Goal: Information Seeking & Learning: Learn about a topic

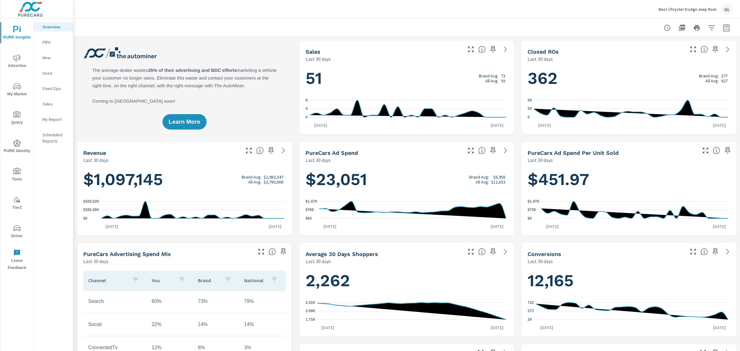
click at [14, 86] on icon "nav menu" at bounding box center [16, 86] width 7 height 7
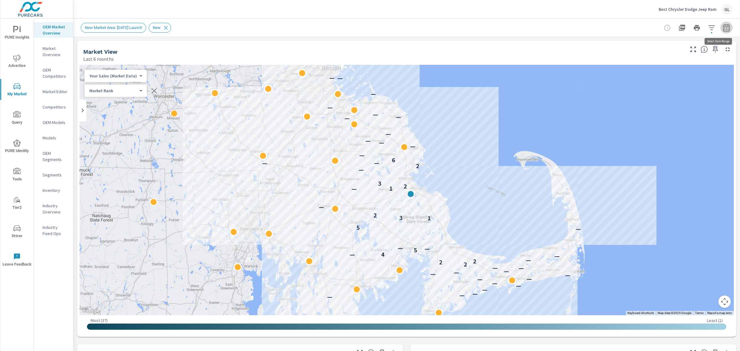
drag, startPoint x: 720, startPoint y: 26, endPoint x: 723, endPoint y: 27, distance: 3.8
click at [723, 26] on icon "button" at bounding box center [726, 27] width 6 height 7
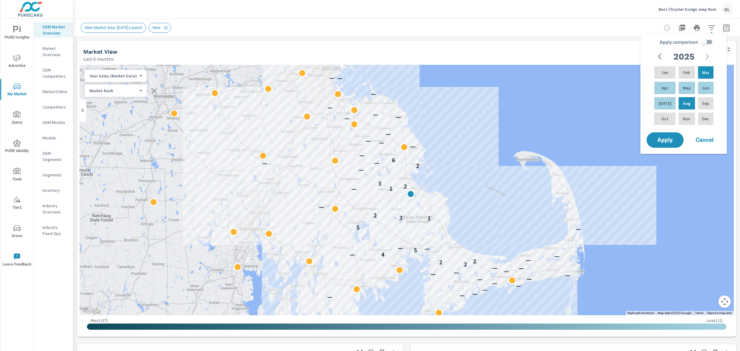
click at [709, 42] on input "Apply comparison" at bounding box center [704, 42] width 35 height 12
checkbox input "true"
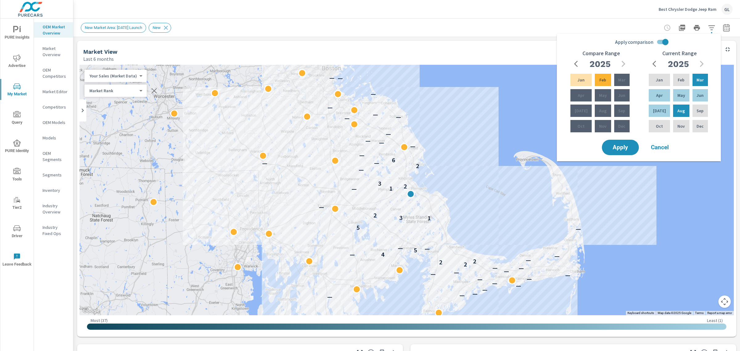
click at [614, 109] on div "Sep" at bounding box center [622, 110] width 18 height 15
click at [618, 109] on p "Sep" at bounding box center [621, 111] width 7 height 6
click at [573, 61] on span "button" at bounding box center [576, 63] width 7 height 7
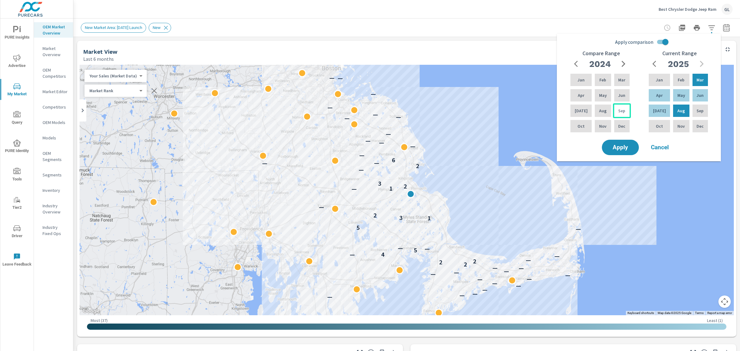
click at [615, 110] on div "Sep" at bounding box center [622, 110] width 18 height 15
click at [674, 80] on div "Feb" at bounding box center [681, 79] width 19 height 15
click at [619, 109] on p "Sep" at bounding box center [621, 111] width 7 height 6
click at [674, 76] on div "Feb" at bounding box center [681, 79] width 19 height 15
click at [617, 109] on div "Sep" at bounding box center [622, 110] width 18 height 15
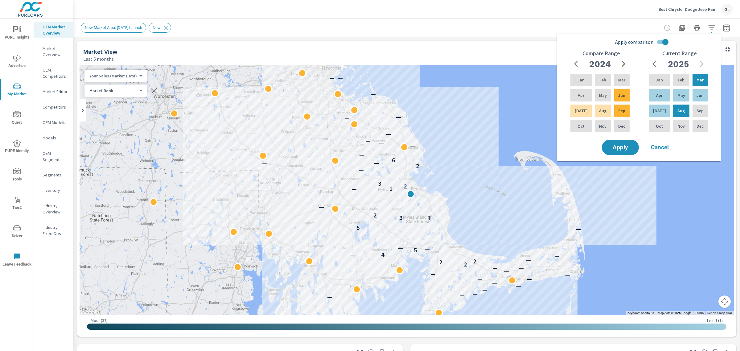
click at [623, 62] on icon "button" at bounding box center [624, 64] width 4 height 6
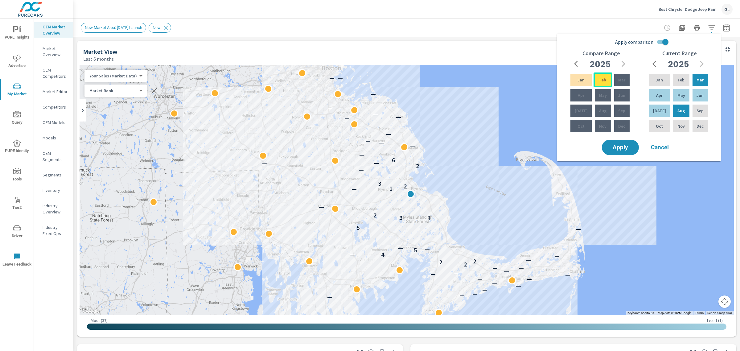
click at [594, 79] on div "Feb" at bounding box center [603, 79] width 19 height 15
click at [574, 65] on span "button" at bounding box center [576, 63] width 7 height 7
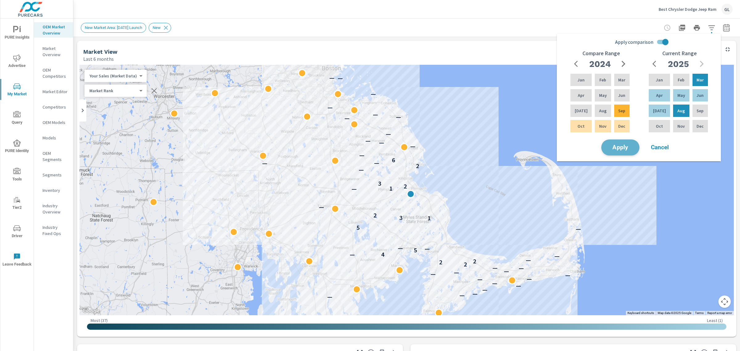
click at [616, 142] on button "Apply" at bounding box center [620, 147] width 38 height 16
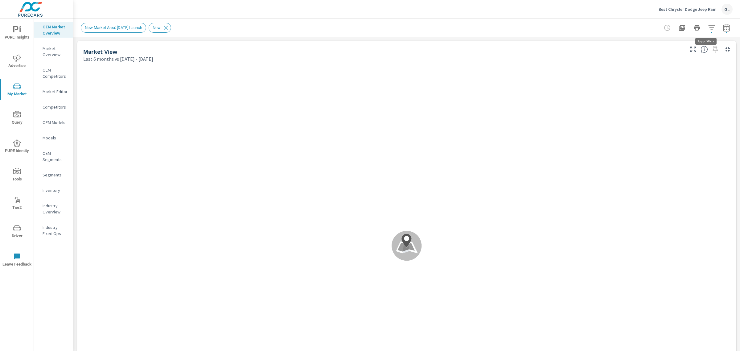
click at [708, 27] on icon "button" at bounding box center [711, 27] width 6 height 5
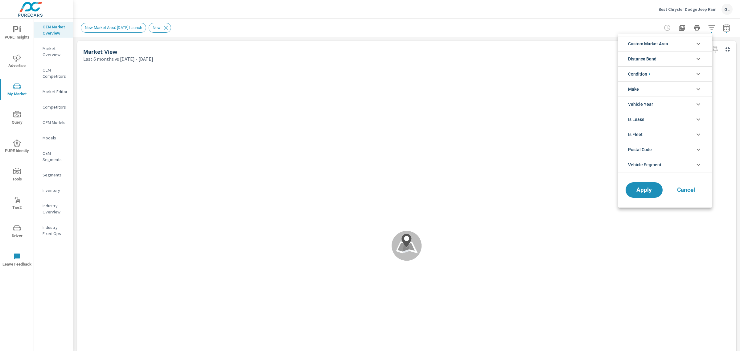
click at [668, 56] on li "Distance Band" at bounding box center [665, 58] width 94 height 15
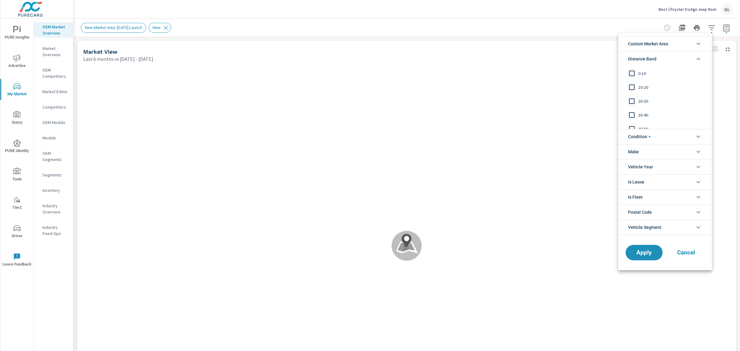
click at [633, 101] on input "filter options" at bounding box center [631, 101] width 13 height 13
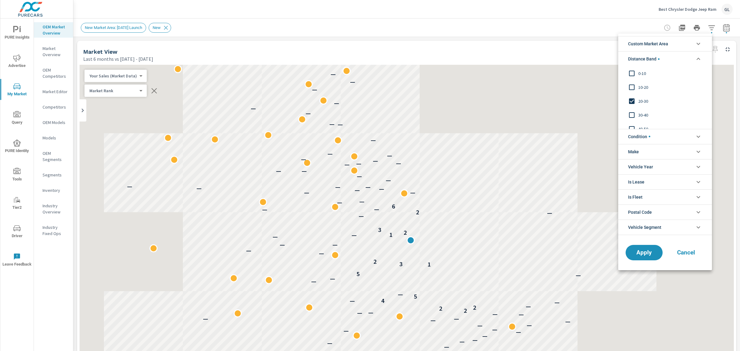
click at [631, 85] on input "filter options" at bounding box center [631, 87] width 13 height 13
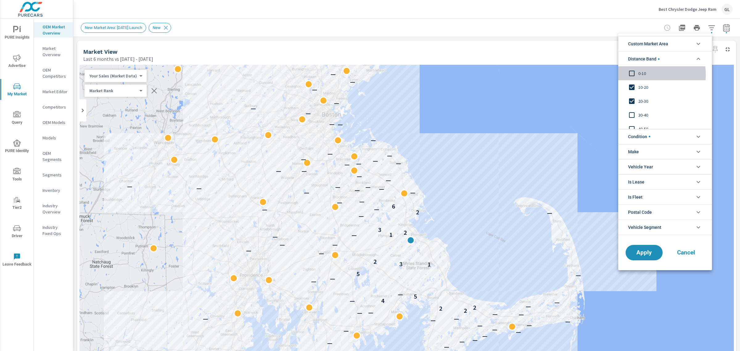
click at [630, 75] on input "filter options" at bounding box center [631, 73] width 13 height 13
click at [632, 138] on span "Condition" at bounding box center [639, 136] width 22 height 15
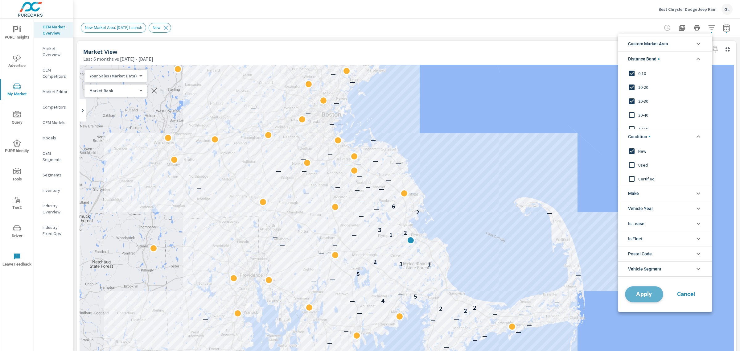
click at [645, 290] on button "Apply" at bounding box center [644, 294] width 38 height 16
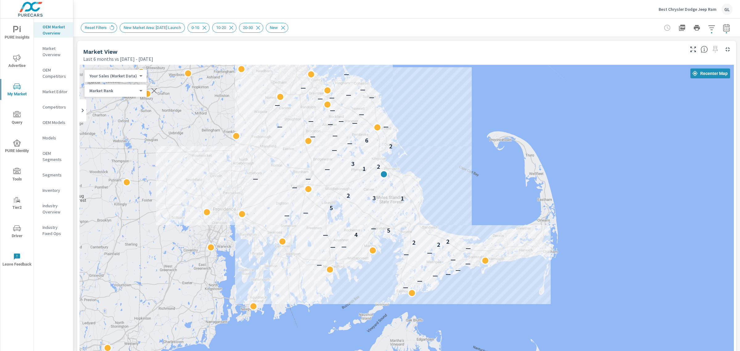
drag, startPoint x: 481, startPoint y: 211, endPoint x: 451, endPoint y: 159, distance: 60.8
click at [451, 159] on div "— — — — — — — — — — — — — 2 — 2 2 — 4 5 — — — 5 1 3 2 — — — — 1 2 3 — 2 — 6 — —…" at bounding box center [643, 306] width 592 height 333
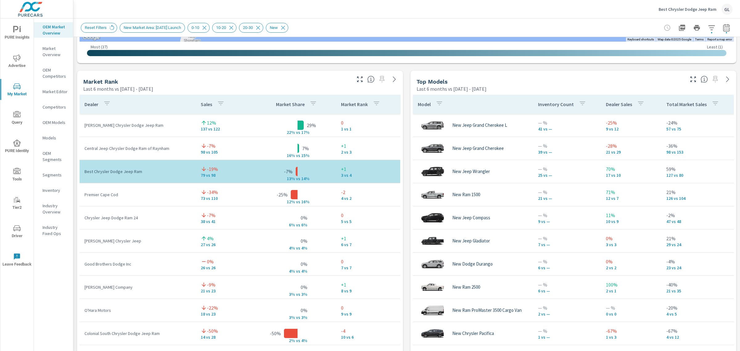
scroll to position [375, 0]
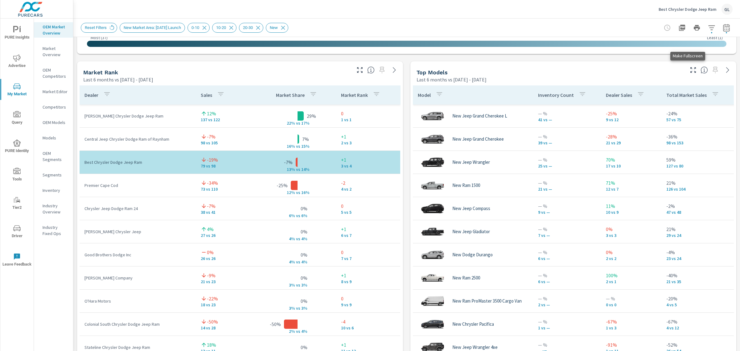
click at [690, 69] on icon "button" at bounding box center [693, 69] width 7 height 7
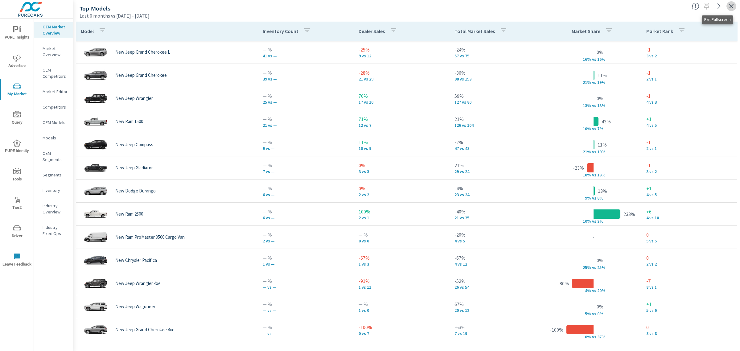
click at [730, 5] on icon "button" at bounding box center [731, 6] width 4 height 4
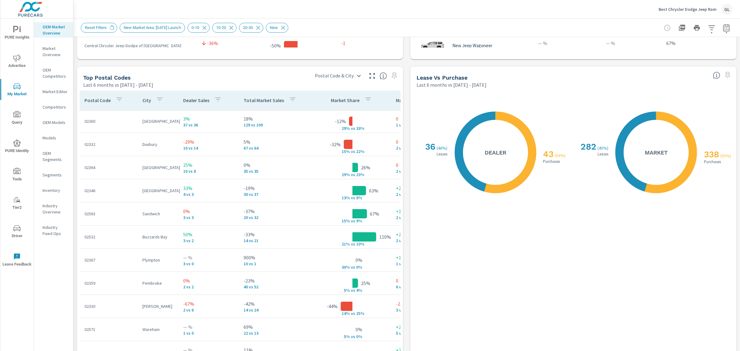
scroll to position [724, 0]
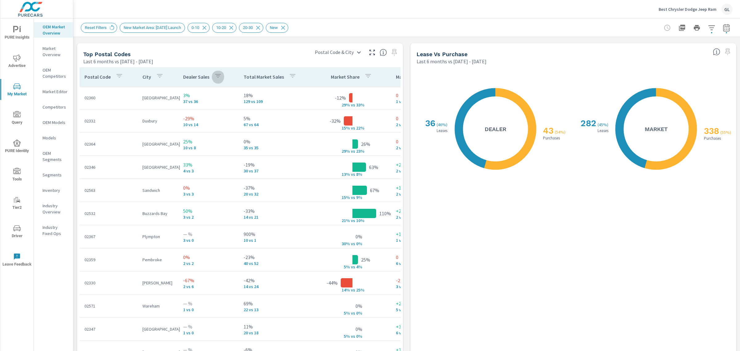
click at [215, 76] on icon "button" at bounding box center [217, 75] width 7 height 7
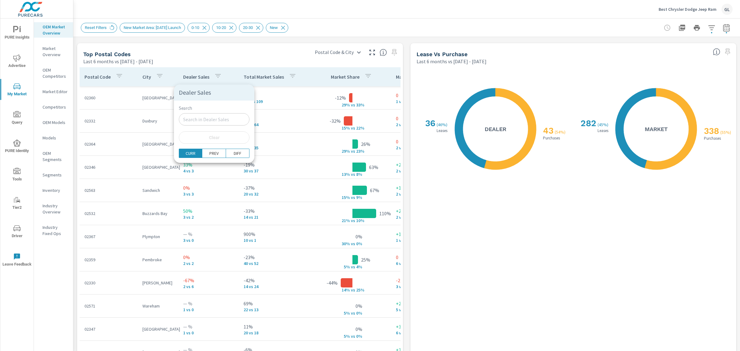
drag, startPoint x: 190, startPoint y: 76, endPoint x: 196, endPoint y: 76, distance: 5.9
click at [190, 76] on div at bounding box center [370, 175] width 740 height 351
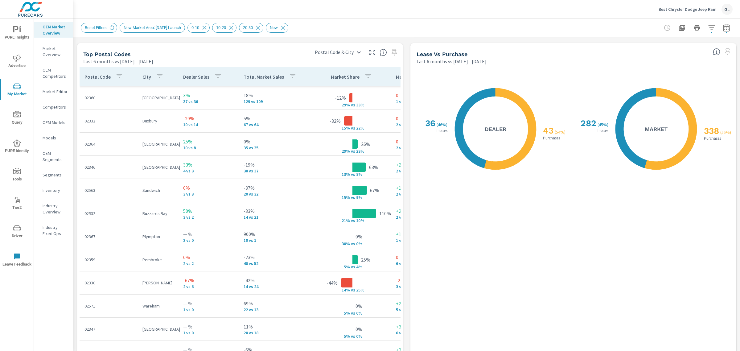
click at [197, 76] on p "Dealer Sales" at bounding box center [196, 77] width 26 height 6
click at [226, 78] on icon at bounding box center [228, 77] width 6 height 6
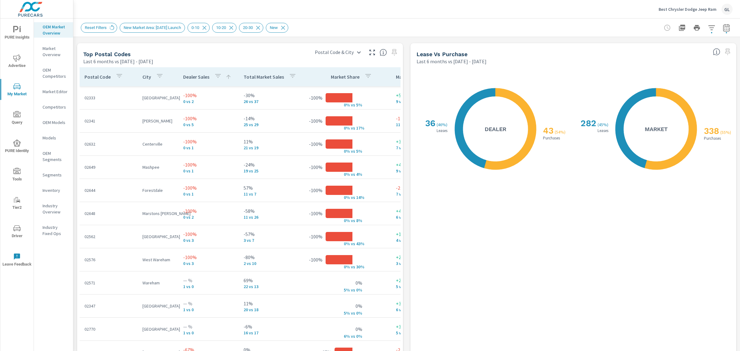
click at [227, 77] on icon at bounding box center [228, 77] width 6 height 6
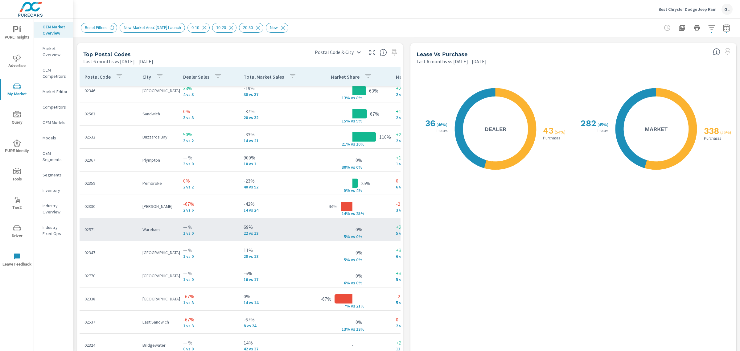
scroll to position [77, 0]
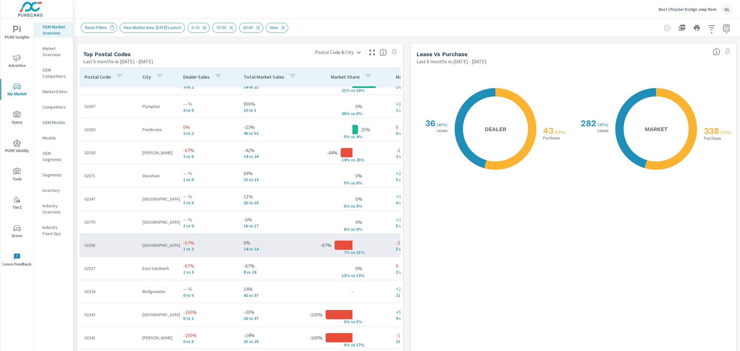
scroll to position [154, 0]
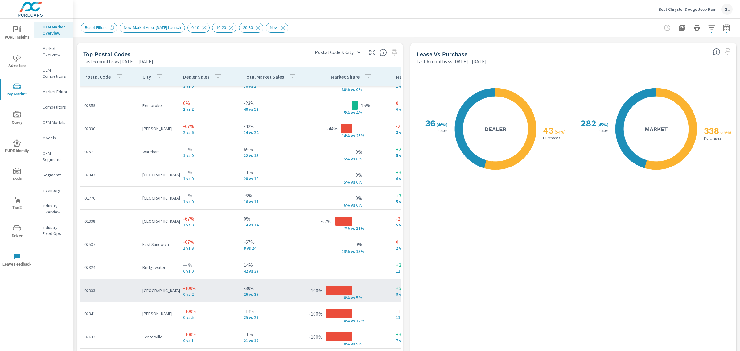
scroll to position [231, 0]
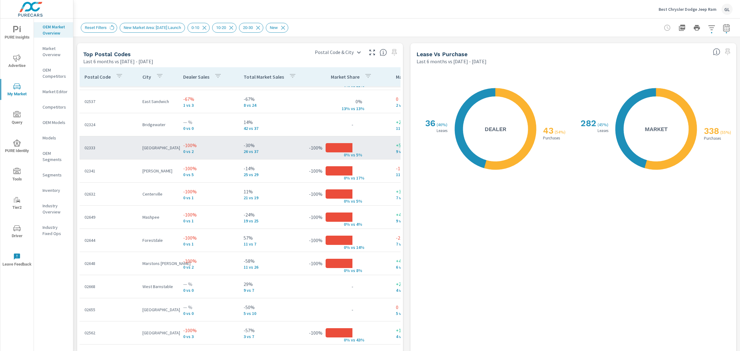
scroll to position [308, 0]
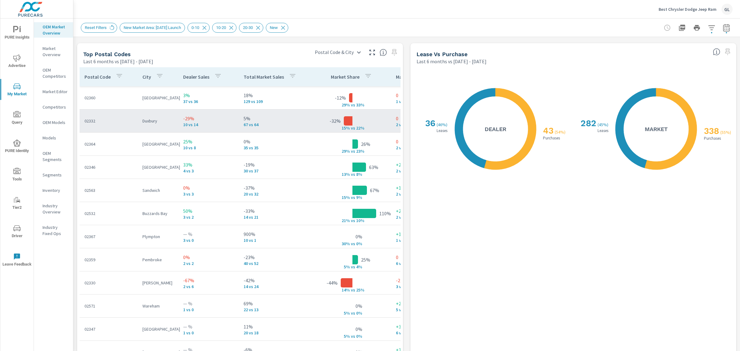
click at [209, 124] on p "10 vs 14" at bounding box center [208, 124] width 51 height 5
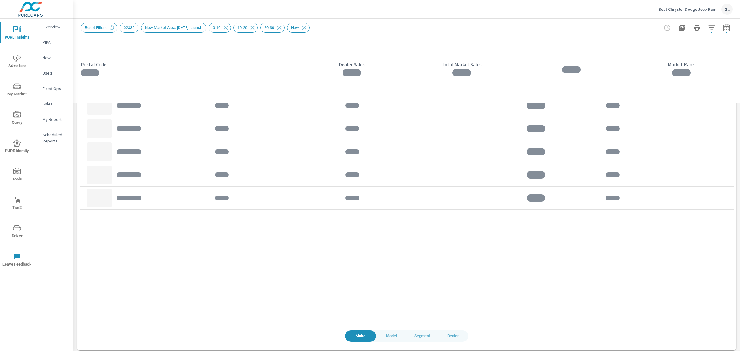
scroll to position [477, 0]
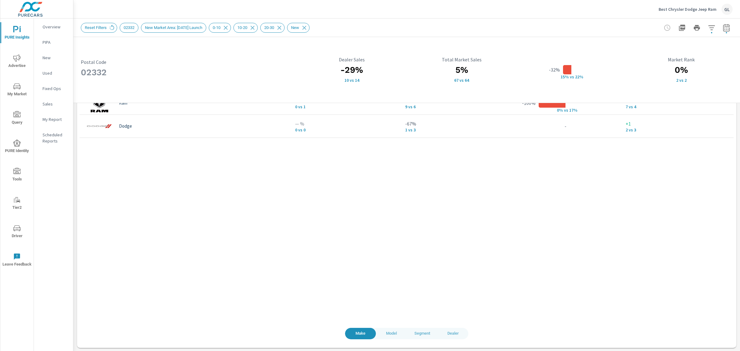
click at [451, 331] on span "Dealer" at bounding box center [452, 333] width 23 height 7
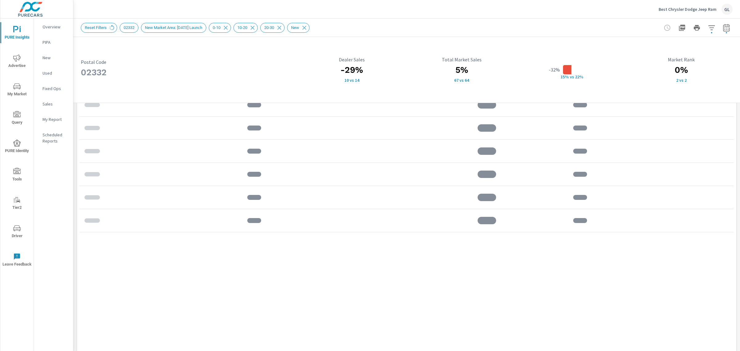
scroll to position [439, 0]
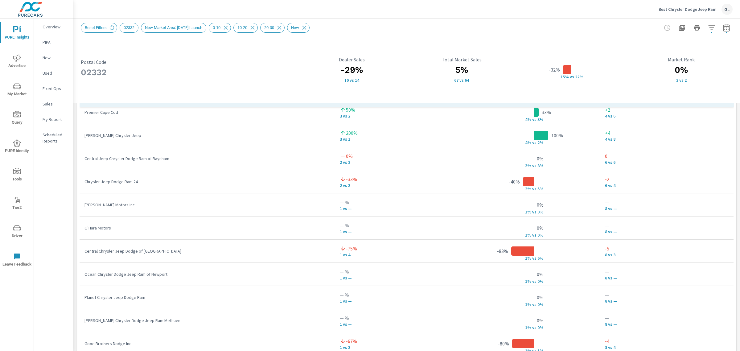
scroll to position [116, 0]
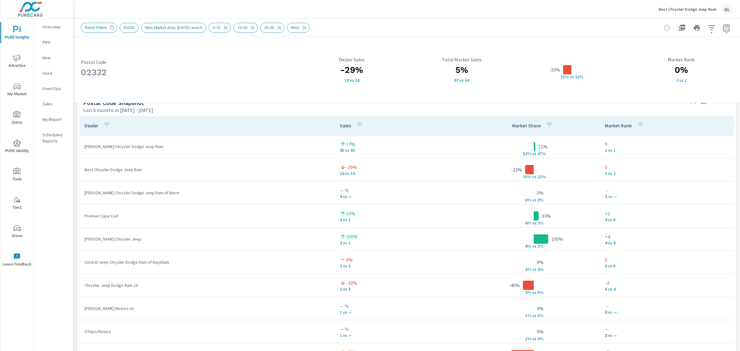
scroll to position [362, 0]
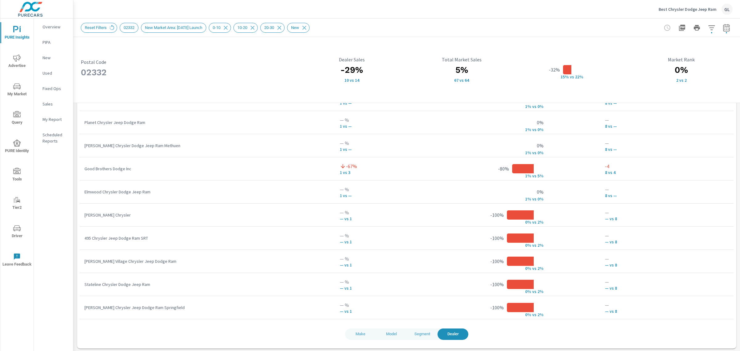
scroll to position [477, 0]
click at [391, 333] on span "Model" at bounding box center [391, 333] width 23 height 7
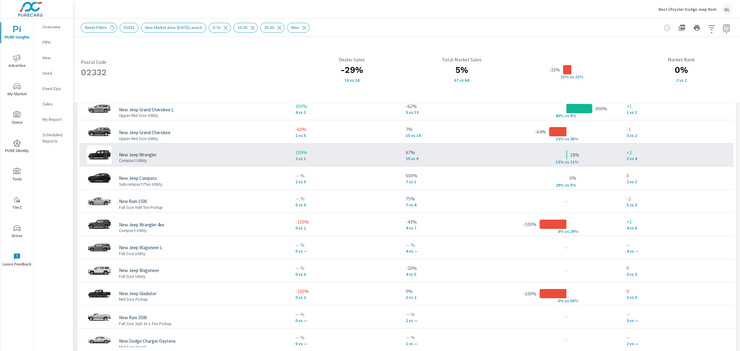
scroll to position [400, 0]
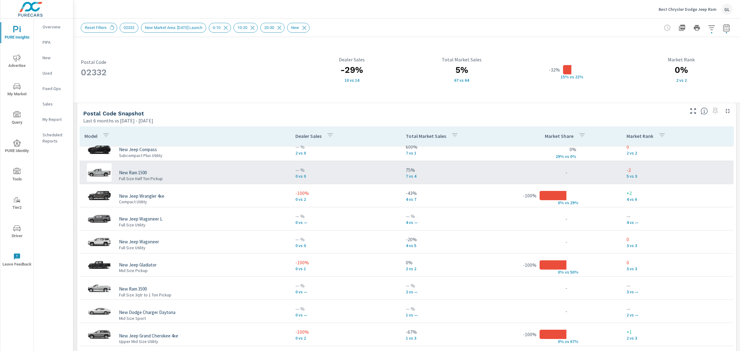
scroll to position [78, 0]
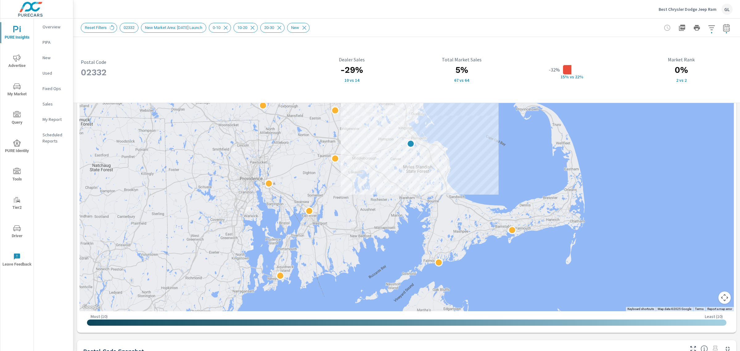
scroll to position [169, 0]
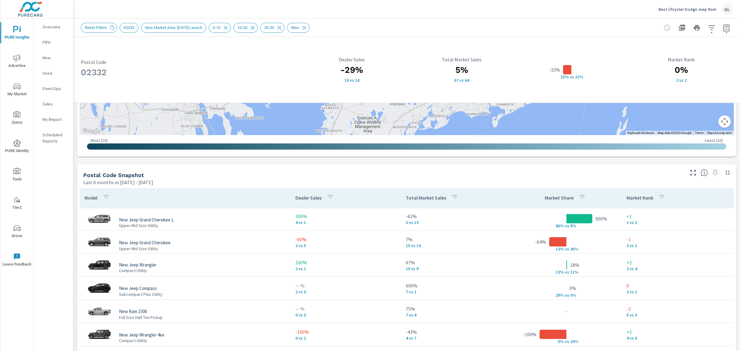
scroll to position [279, 0]
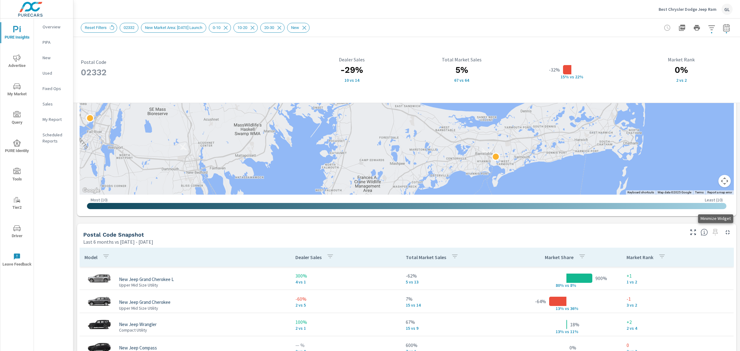
click at [724, 232] on icon "button" at bounding box center [727, 232] width 7 height 7
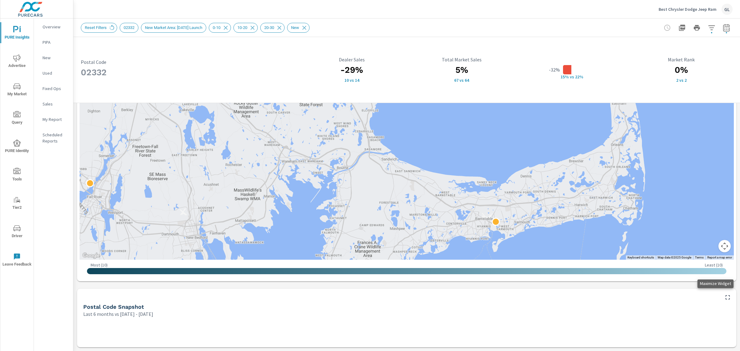
scroll to position [214, 0]
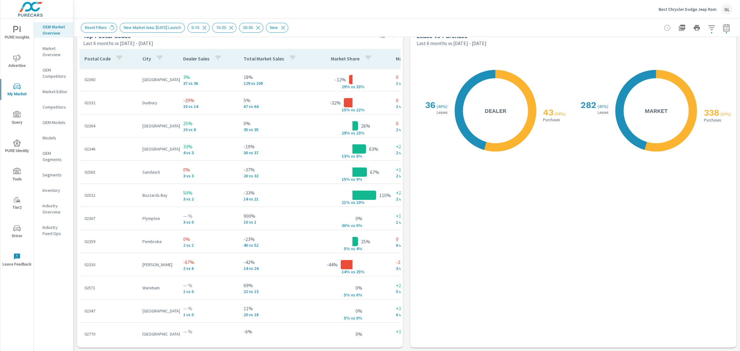
scroll to position [692, 0]
